Goal: Task Accomplishment & Management: Manage account settings

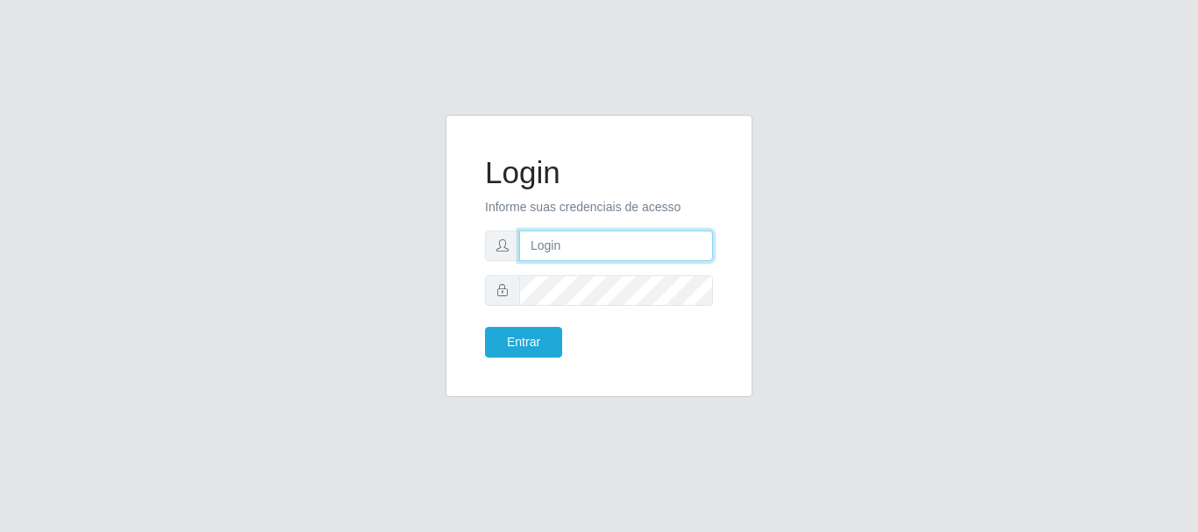
click at [548, 245] on input "text" at bounding box center [616, 246] width 194 height 31
click at [590, 247] on input "text" at bounding box center [616, 246] width 194 height 31
type input "gyovanna@bemais"
click at [662, 236] on input "gyovanna@bemais" at bounding box center [616, 246] width 194 height 31
drag, startPoint x: 654, startPoint y: 247, endPoint x: 0, endPoint y: 236, distance: 654.5
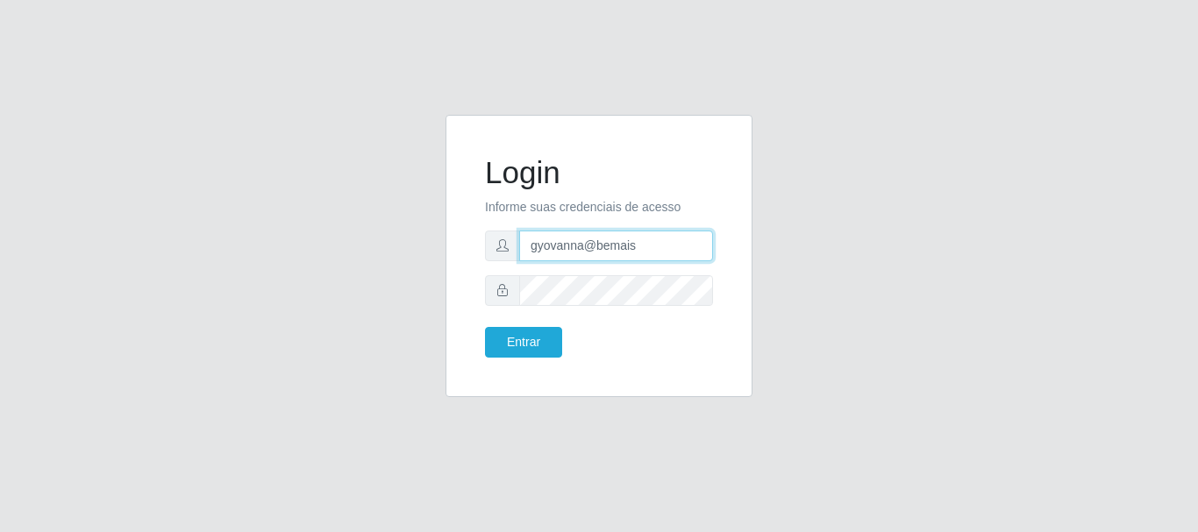
click at [0, 246] on div "Login Informe suas credenciais de acesso gyovanna@bemais Entrar" at bounding box center [599, 266] width 1198 height 532
click at [555, 241] on input "text" at bounding box center [616, 246] width 194 height 31
click at [609, 254] on input "[PERSON_NAME]" at bounding box center [616, 246] width 194 height 31
click at [636, 232] on input "[PERSON_NAME]" at bounding box center [616, 246] width 194 height 31
type input "[PERSON_NAME]"
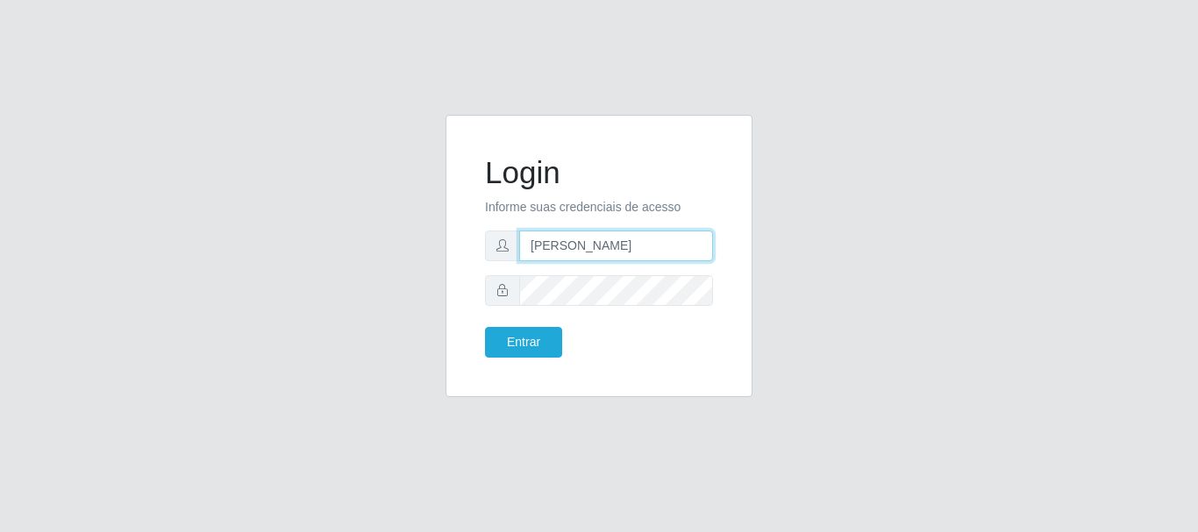
drag, startPoint x: 630, startPoint y: 243, endPoint x: 266, endPoint y: 161, distance: 373.1
click at [254, 214] on div "Login Informe suas credenciais de acesso [PERSON_NAME] Entrar" at bounding box center [599, 267] width 1000 height 304
click at [568, 238] on input "text" at bounding box center [616, 246] width 194 height 31
click at [675, 234] on input "mariaelaine@bemais" at bounding box center [616, 246] width 194 height 31
click at [669, 244] on input "mariaelaine@bemais" at bounding box center [616, 246] width 194 height 31
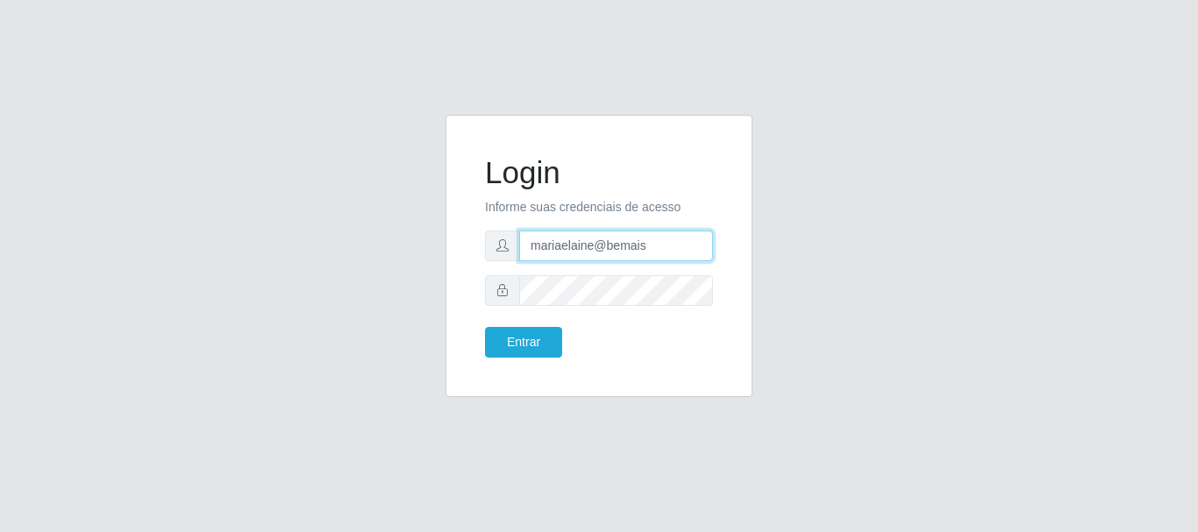
click at [669, 247] on input "mariaelaine@bemais" at bounding box center [616, 246] width 194 height 31
drag, startPoint x: 684, startPoint y: 254, endPoint x: 102, endPoint y: 270, distance: 582.7
click at [102, 270] on div "Login Informe suas credenciais de acesso mariaelaine@bemais Entrar" at bounding box center [599, 267] width 1000 height 304
type input "gyovana@bemais"
